Goal: Task Accomplishment & Management: Manage account settings

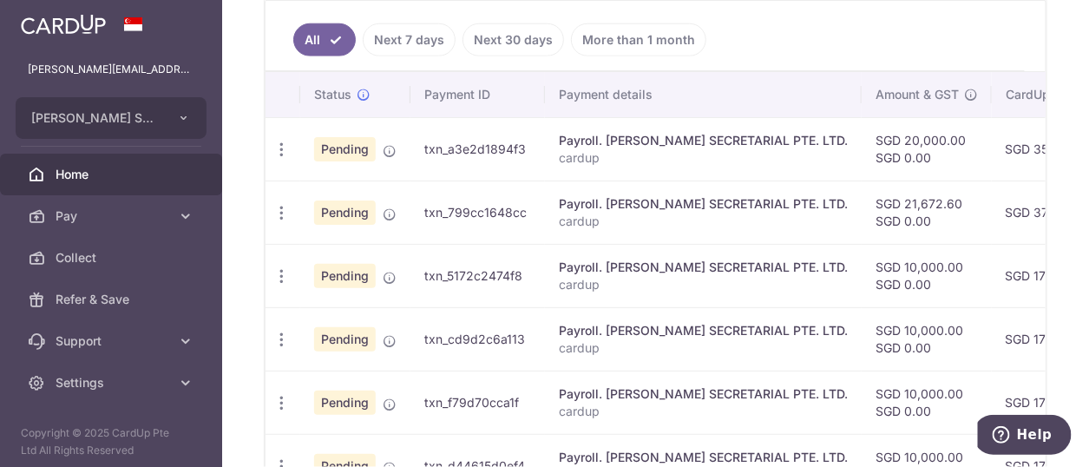
scroll to position [521, 0]
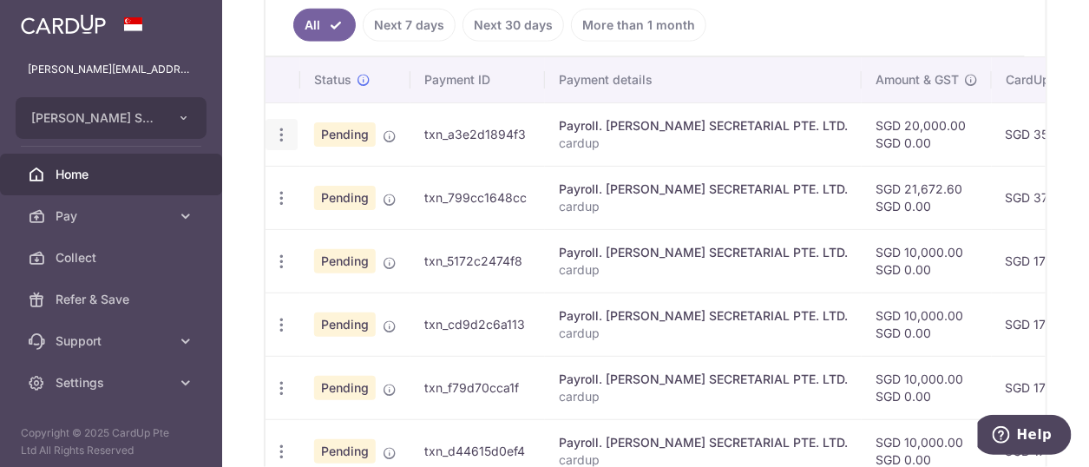
click at [282, 133] on icon "button" at bounding box center [282, 135] width 18 height 18
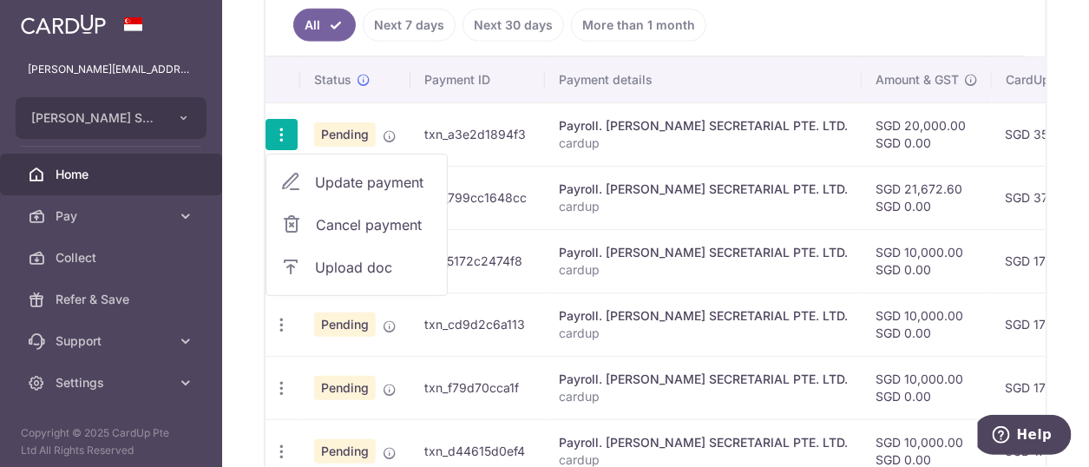
click at [340, 177] on span "Update payment" at bounding box center [374, 182] width 118 height 21
radio input "true"
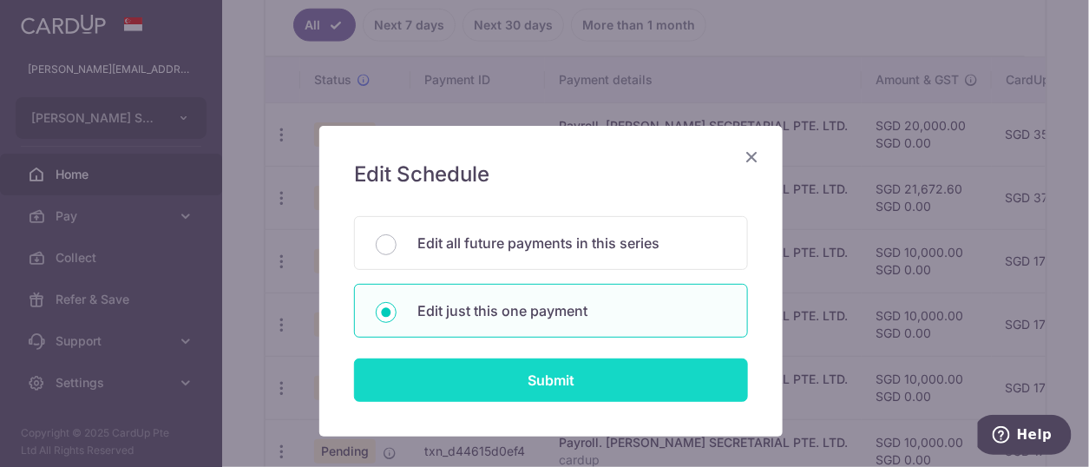
click at [555, 378] on input "Submit" at bounding box center [551, 379] width 394 height 43
radio input "true"
type input "20,000.00"
type input "16/09/2025"
type input "cardup"
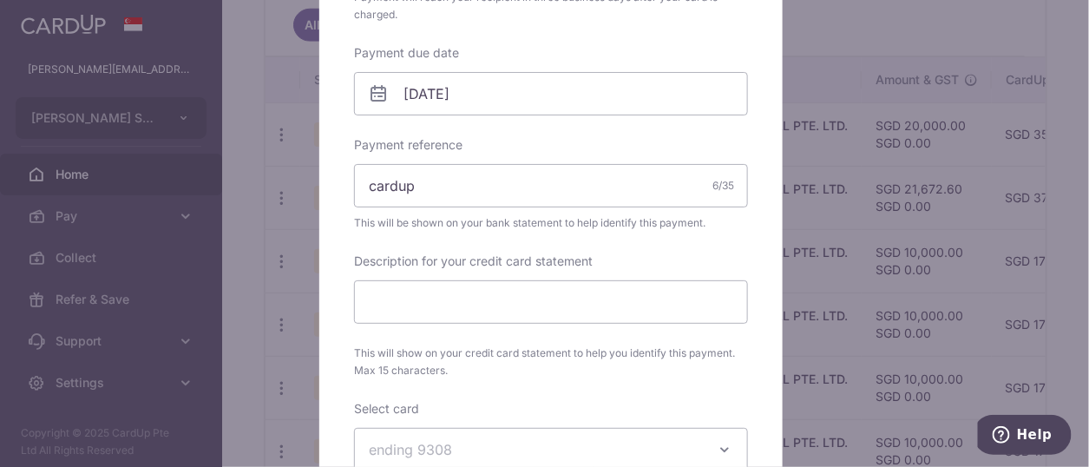
click at [266, 73] on div "Edit payment By clicking apply, you will make changes to all payments to L C LE…" at bounding box center [544, 233] width 1089 height 467
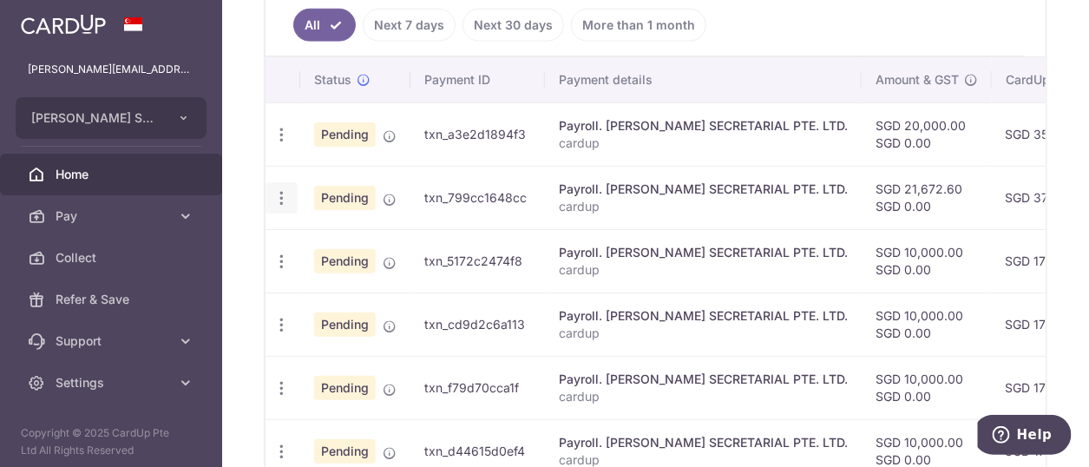
click at [283, 195] on icon "button" at bounding box center [282, 198] width 18 height 18
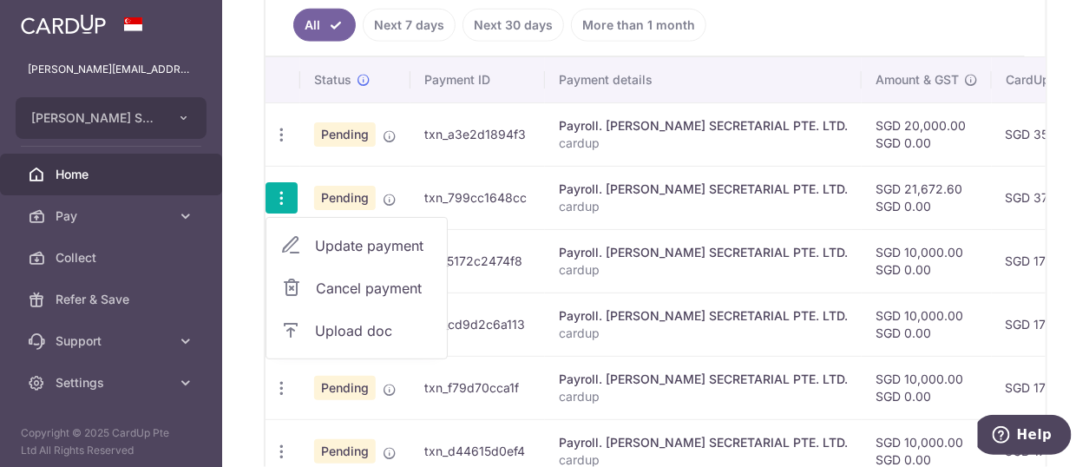
click at [347, 243] on span "Update payment" at bounding box center [374, 245] width 118 height 21
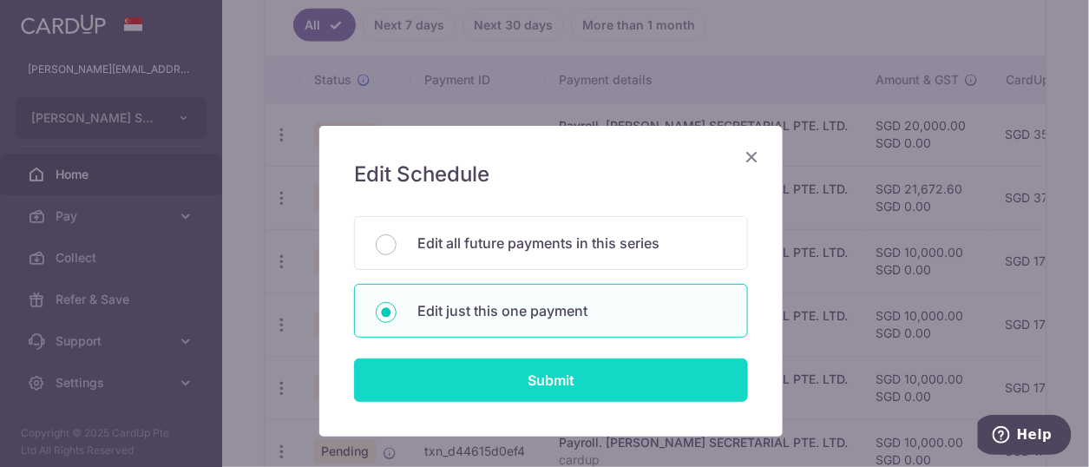
click at [522, 378] on input "Submit" at bounding box center [551, 379] width 394 height 43
type input "21,672.60"
radio input "true"
type input "22/09/2025"
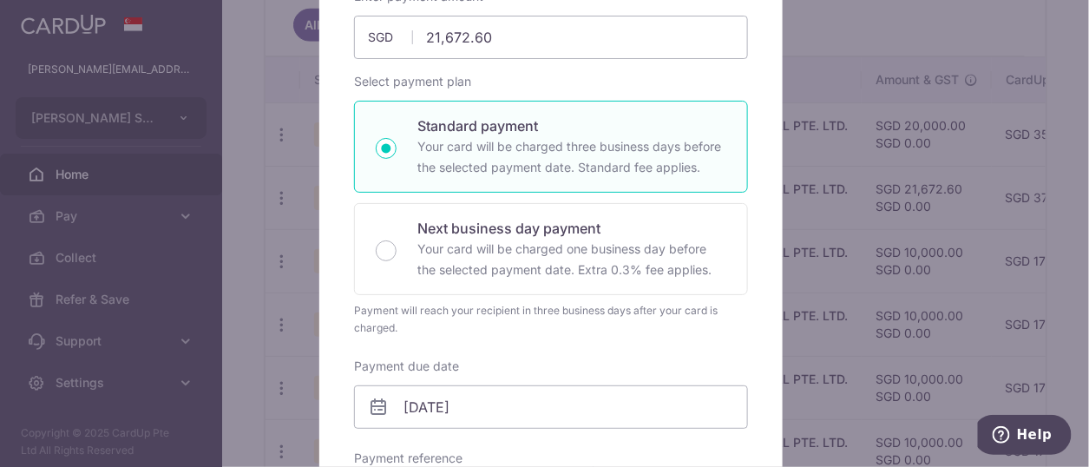
scroll to position [260, 0]
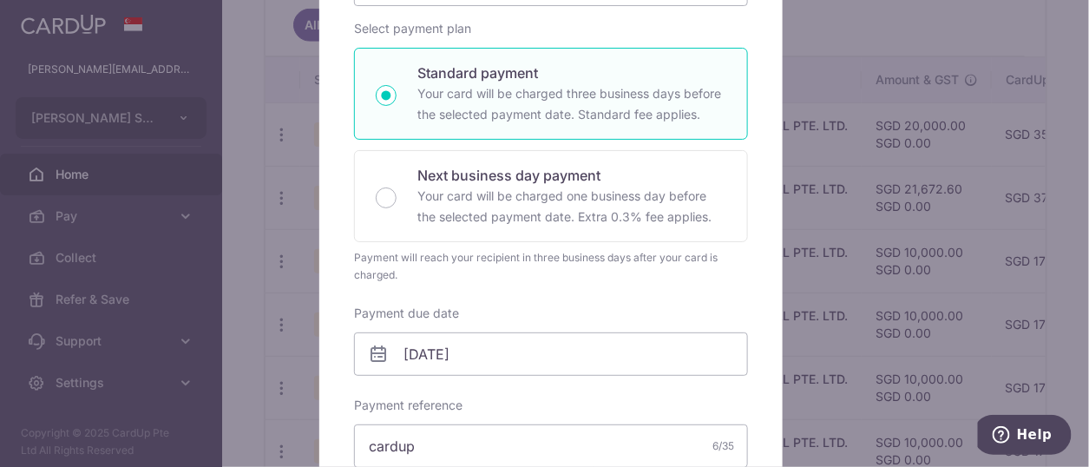
click at [85, 383] on div "Edit payment By clicking apply, you will make changes to all payments to L C LE…" at bounding box center [544, 233] width 1089 height 467
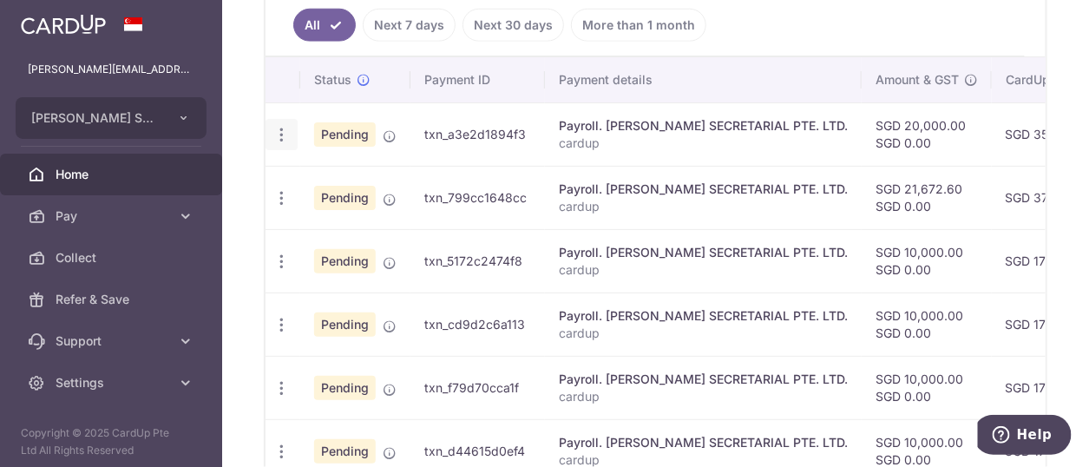
click at [279, 128] on icon "button" at bounding box center [282, 135] width 18 height 18
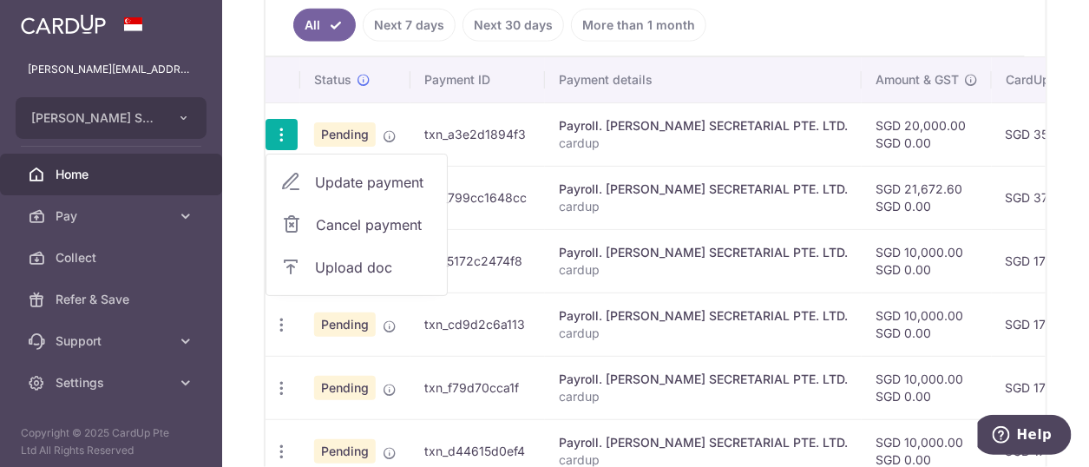
click at [356, 263] on span "Upload doc" at bounding box center [374, 267] width 118 height 21
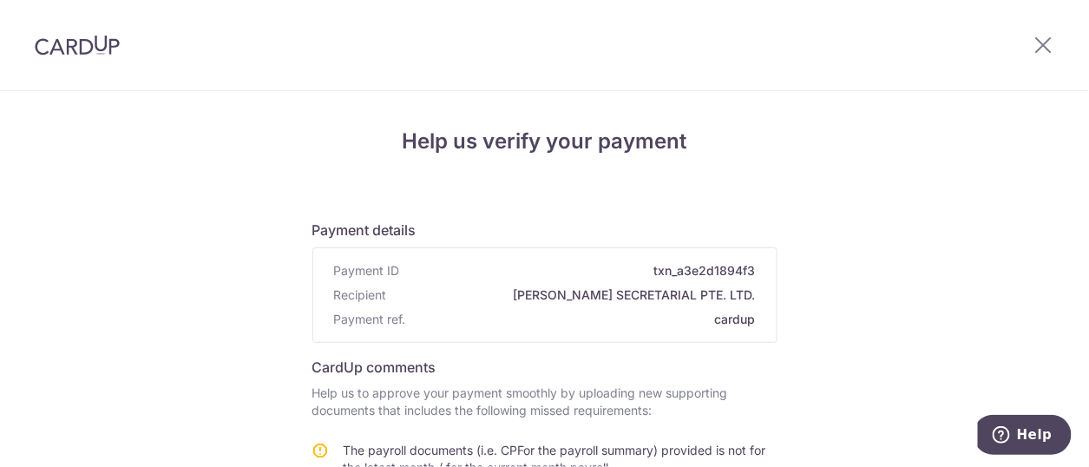
scroll to position [384, 0]
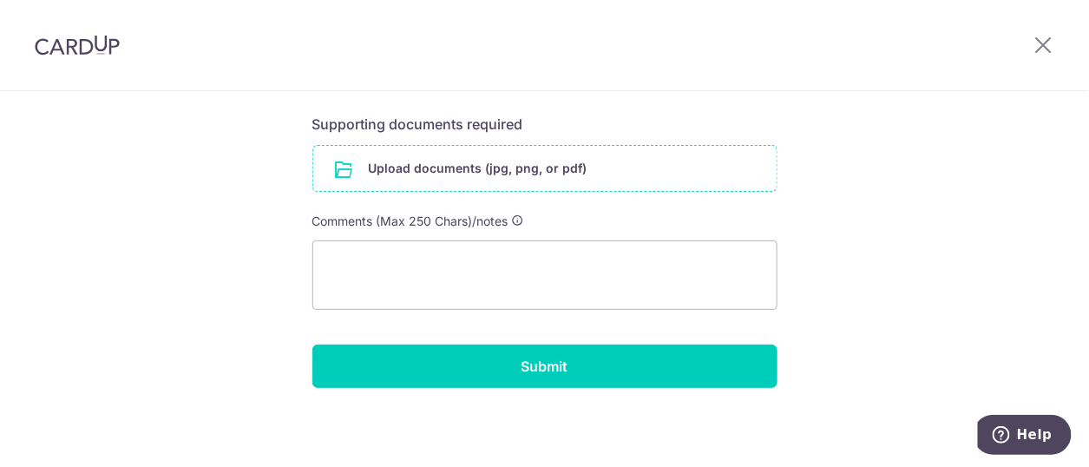
click at [476, 168] on input "file" at bounding box center [544, 168] width 463 height 45
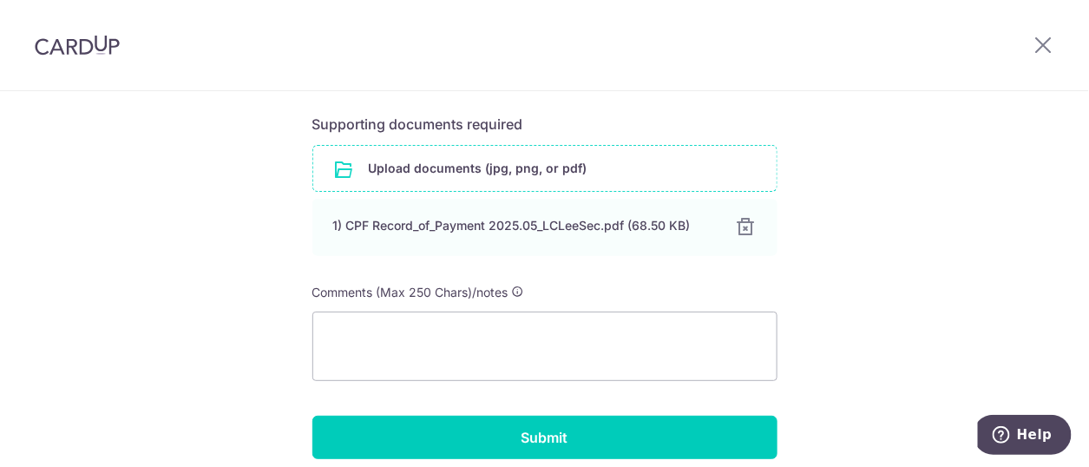
click at [455, 167] on input "file" at bounding box center [544, 168] width 463 height 45
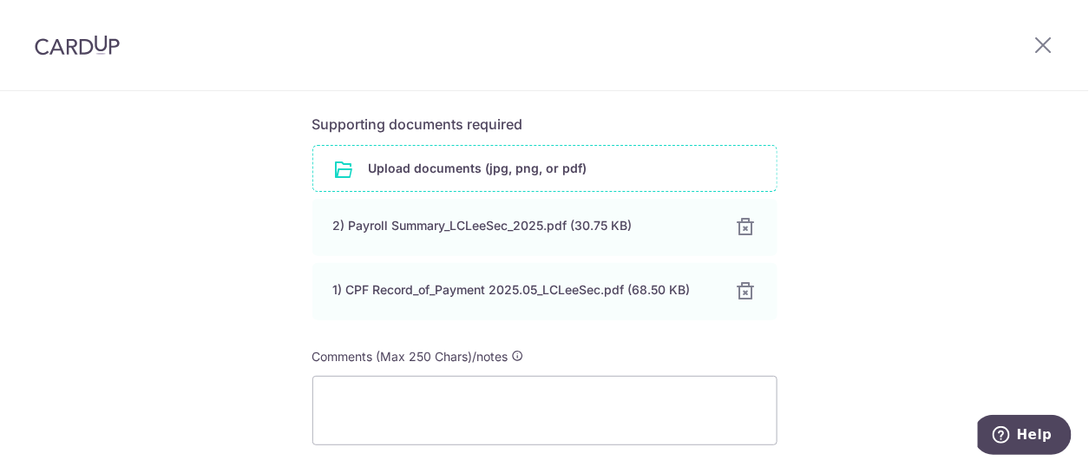
click at [462, 173] on input "file" at bounding box center [544, 168] width 463 height 45
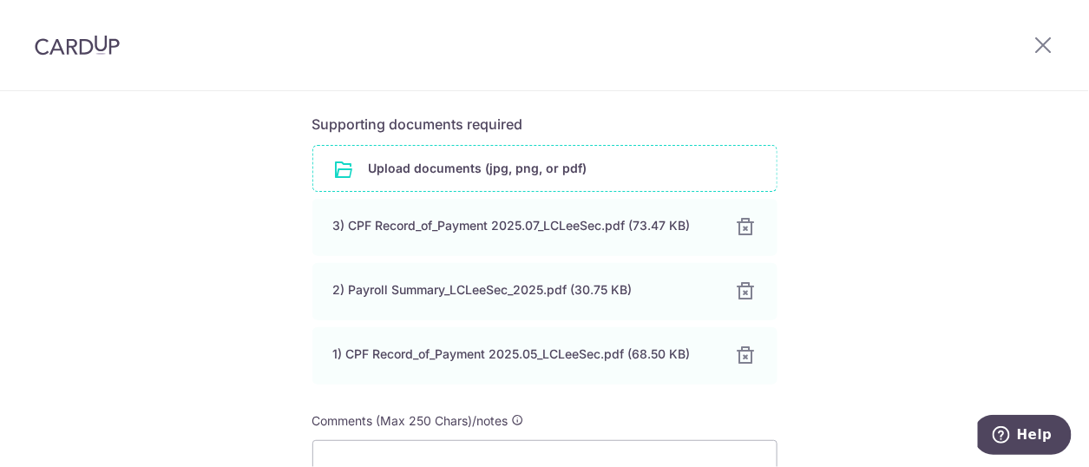
click at [464, 168] on input "file" at bounding box center [544, 168] width 463 height 45
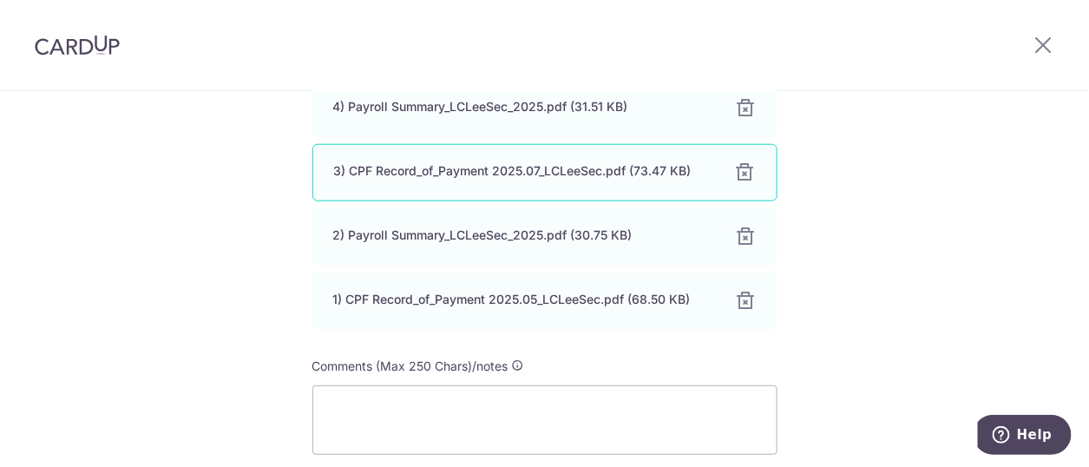
scroll to position [647, 0]
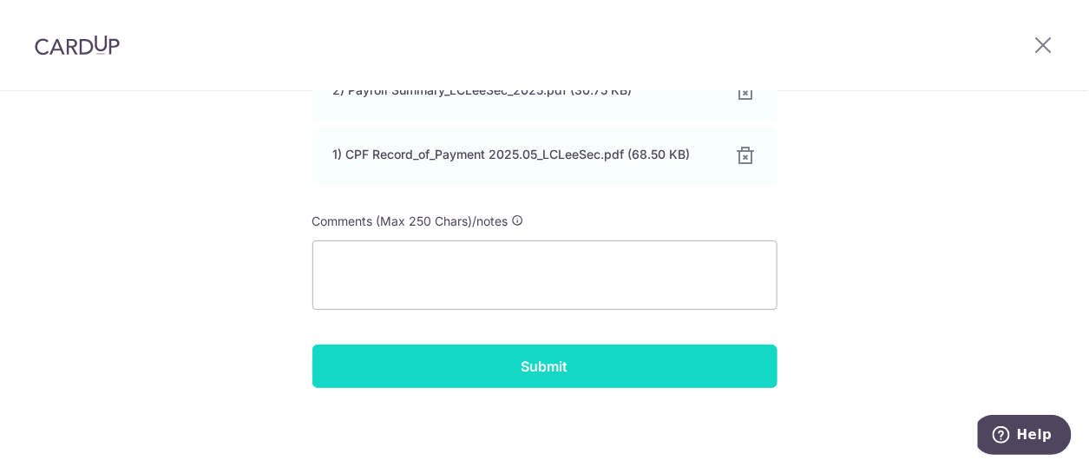
click at [545, 357] on input "Submit" at bounding box center [544, 366] width 465 height 43
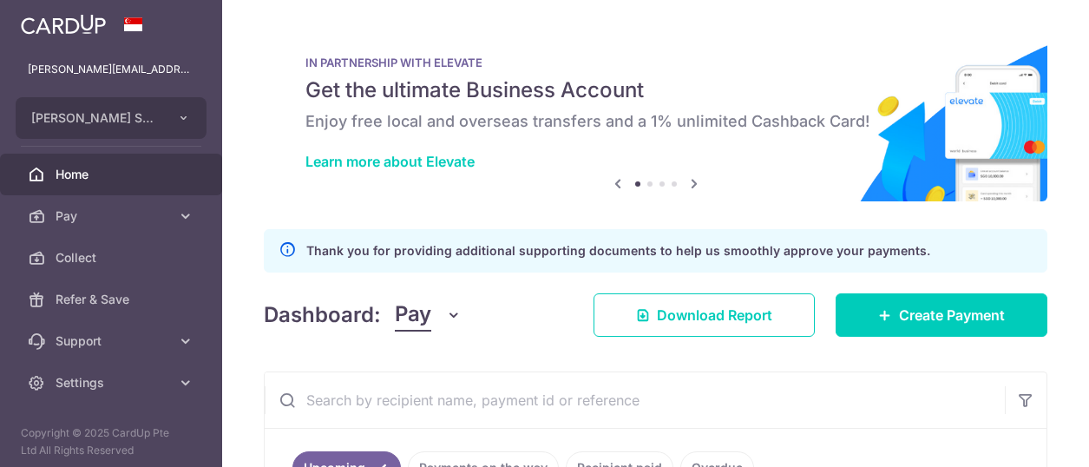
click at [93, 384] on span "Settings" at bounding box center [113, 382] width 115 height 17
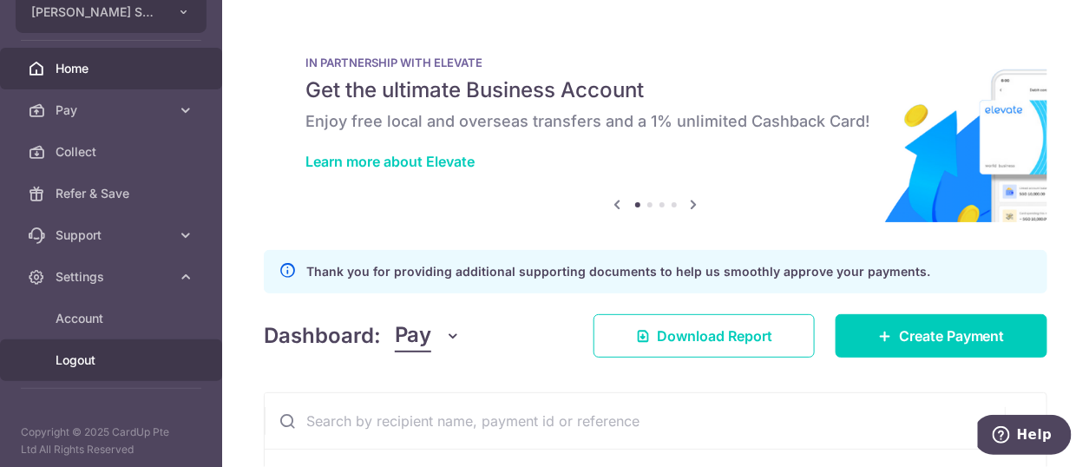
scroll to position [109, 0]
click at [76, 358] on span "Logout" at bounding box center [113, 356] width 115 height 17
